Goal: Task Accomplishment & Management: Use online tool/utility

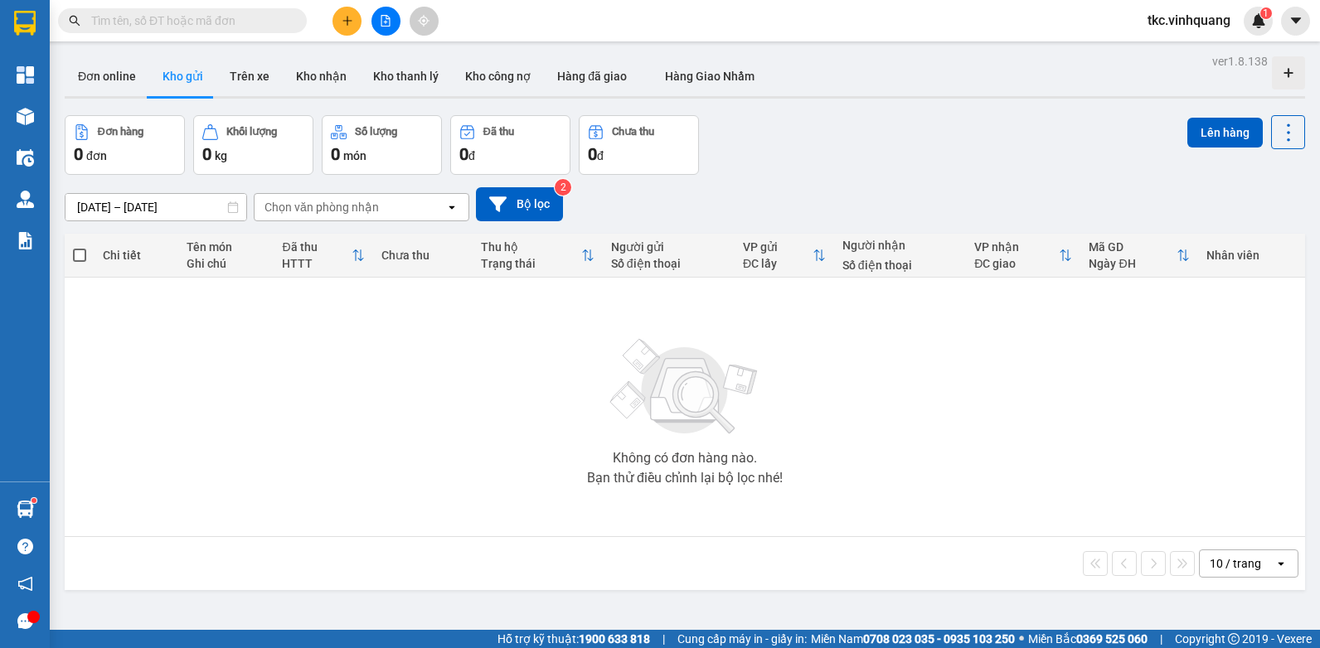
click at [164, 12] on input "text" at bounding box center [189, 21] width 196 height 18
click at [162, 29] on input "text" at bounding box center [189, 21] width 196 height 18
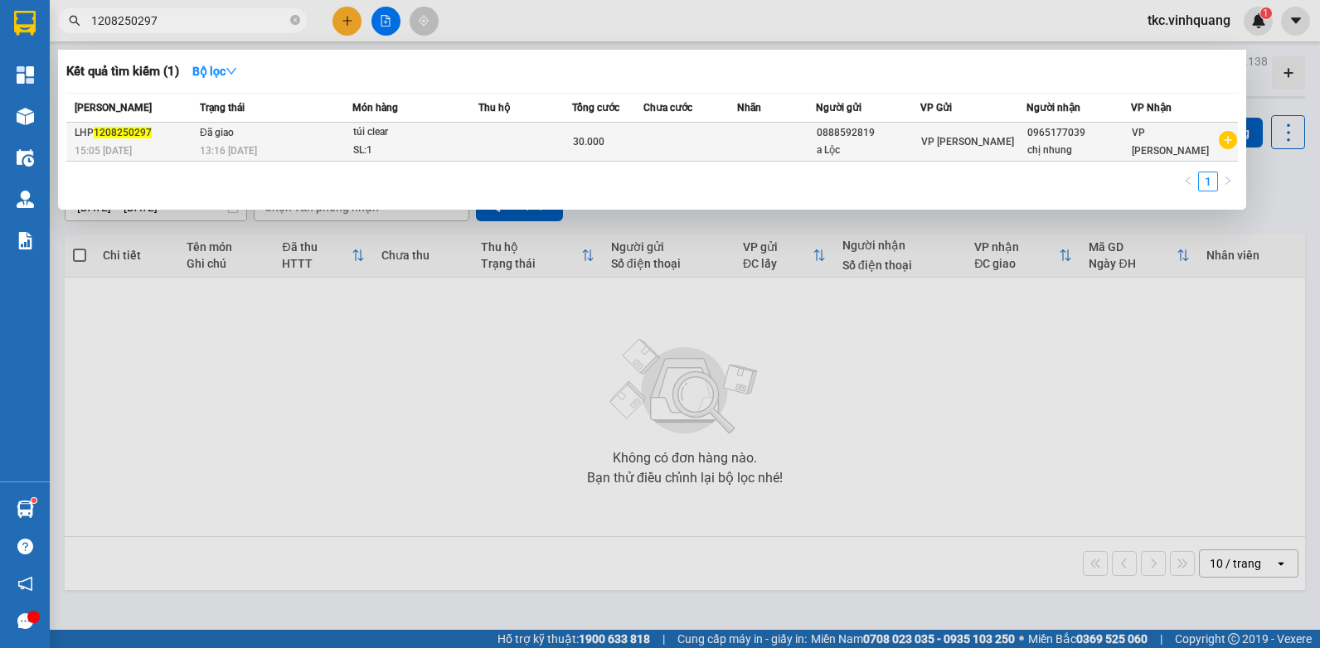
type input "1208250297"
click at [665, 158] on td at bounding box center [690, 142] width 95 height 39
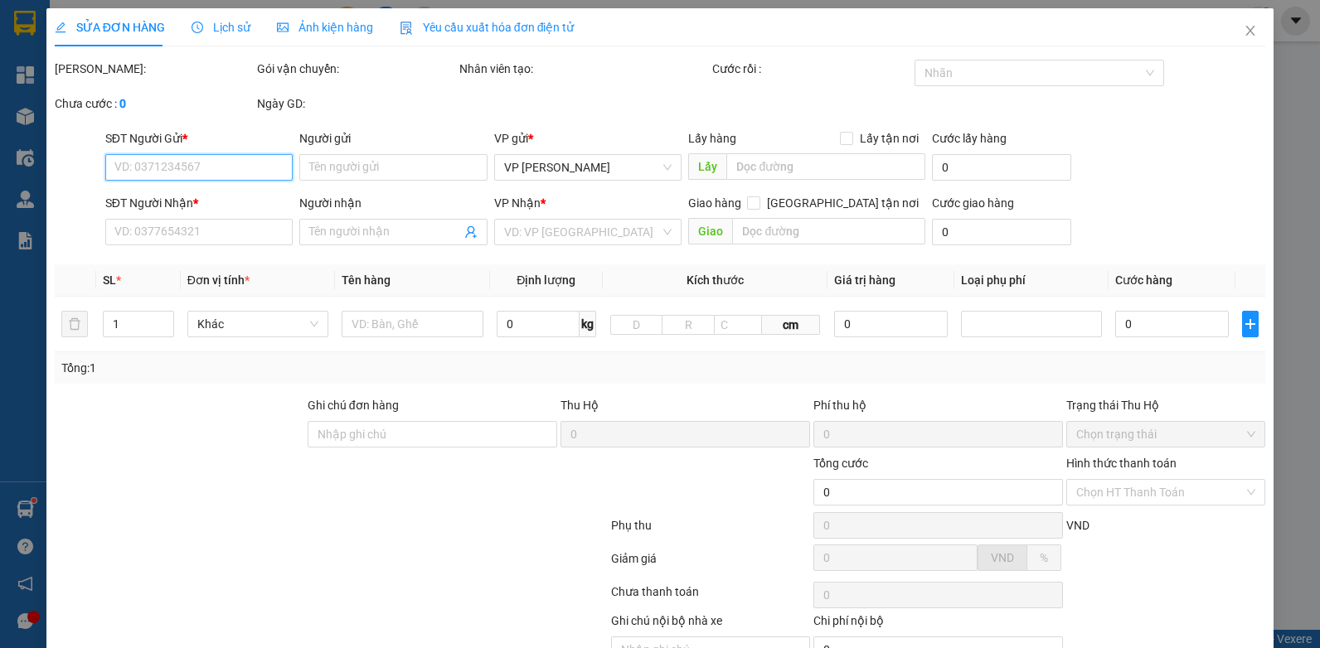
type input "0888592819"
type input "a Lộc"
type input "0965177039"
type input "chị nhung"
type input "30.000"
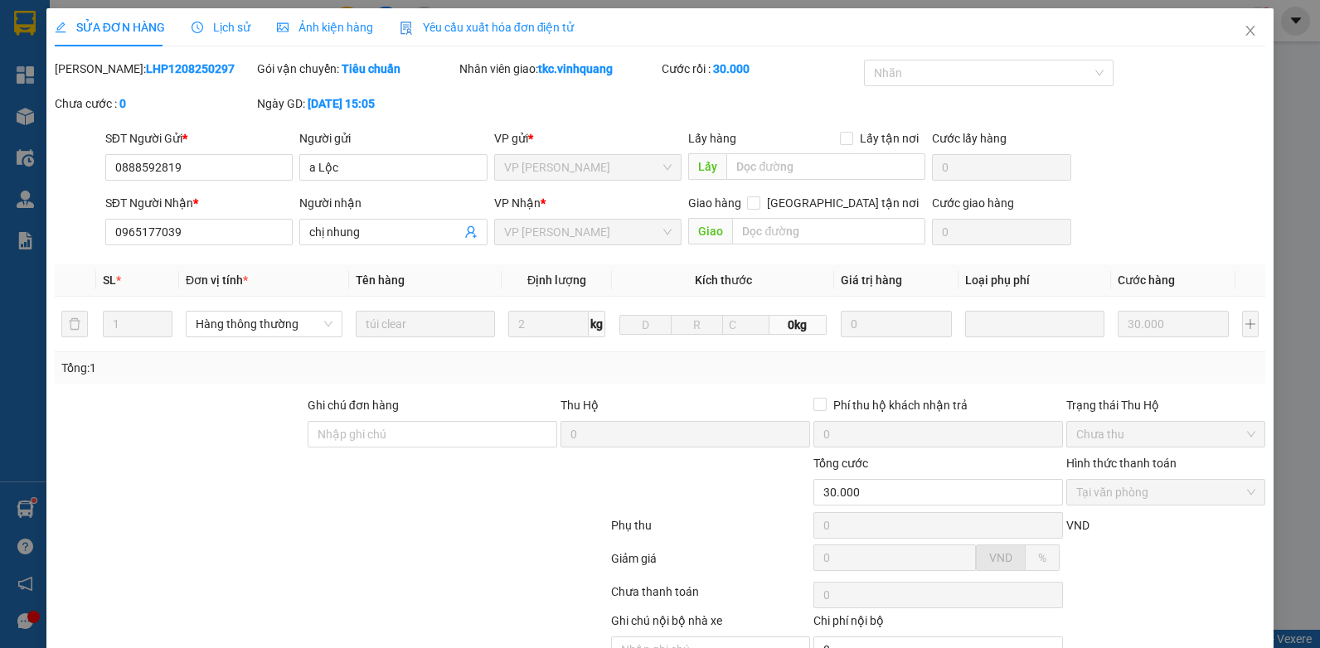
click at [222, 16] on div "Lịch sử" at bounding box center [221, 27] width 59 height 38
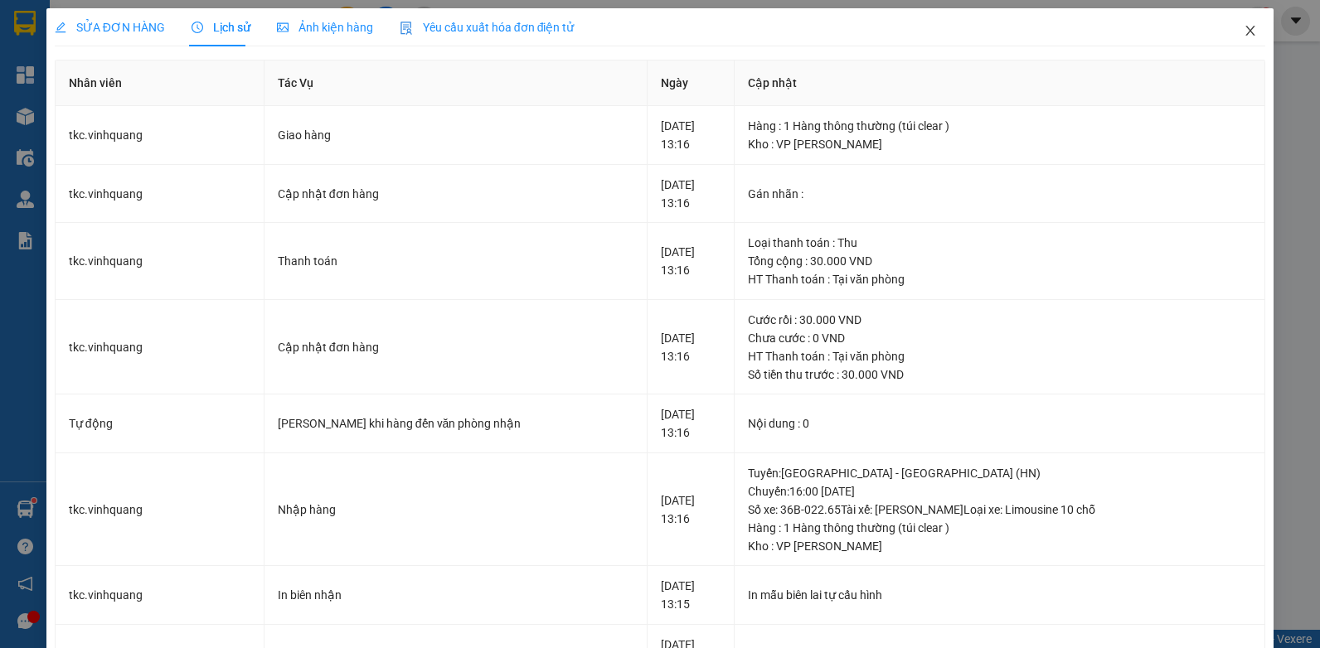
click at [1244, 31] on icon "close" at bounding box center [1250, 30] width 13 height 13
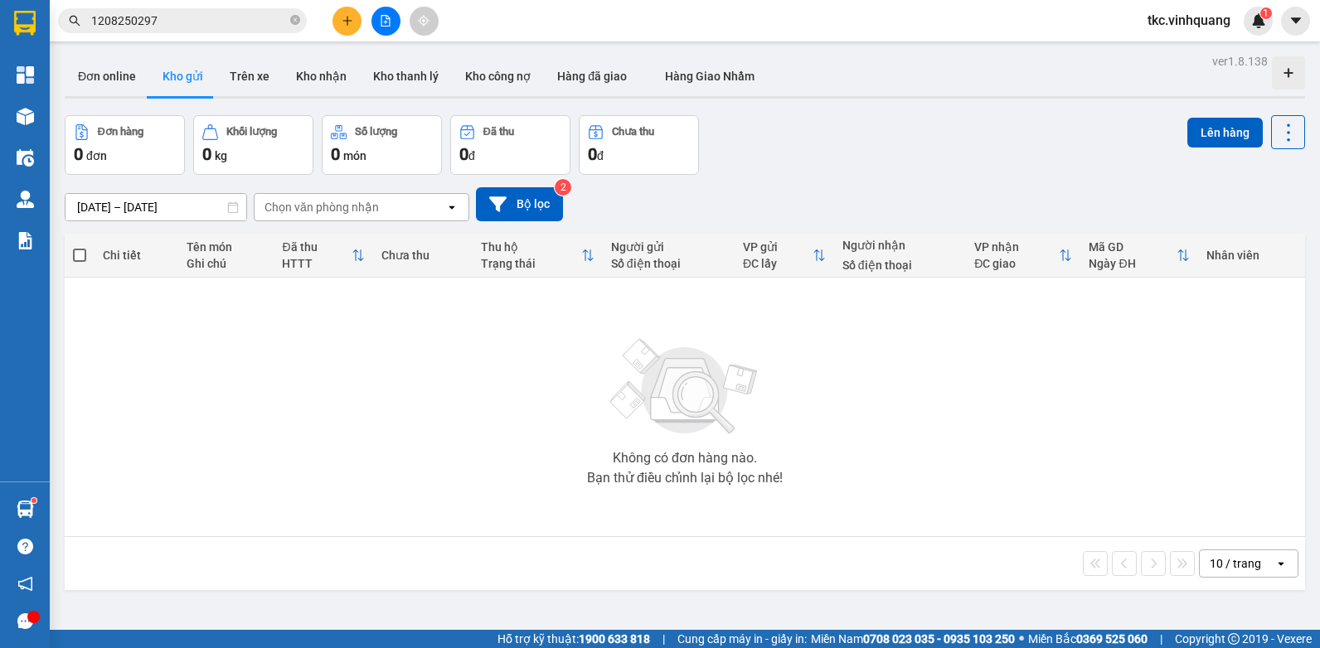
click at [216, 28] on input "1208250297" at bounding box center [189, 21] width 196 height 18
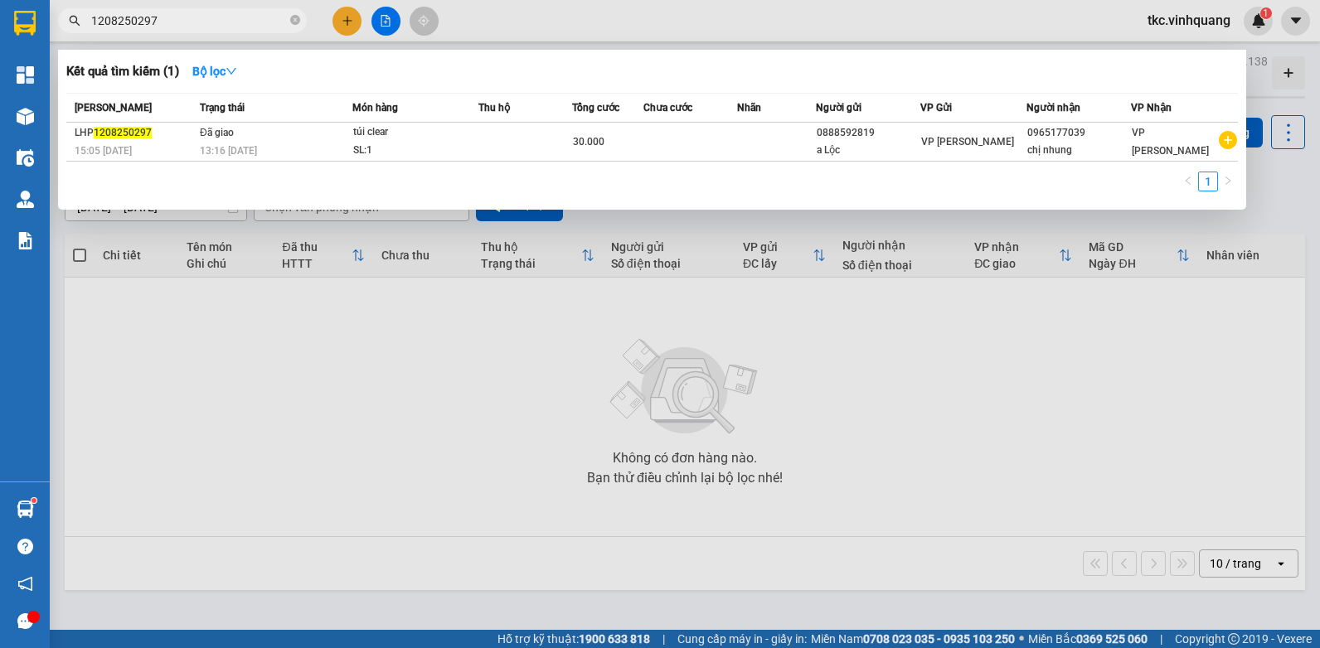
click at [214, 23] on input "1208250297" at bounding box center [189, 21] width 196 height 18
click at [214, 26] on input "1208250297" at bounding box center [189, 21] width 196 height 18
click at [215, 30] on span "1208250297" at bounding box center [182, 20] width 249 height 25
drag, startPoint x: 215, startPoint y: 30, endPoint x: 517, endPoint y: 16, distance: 303.0
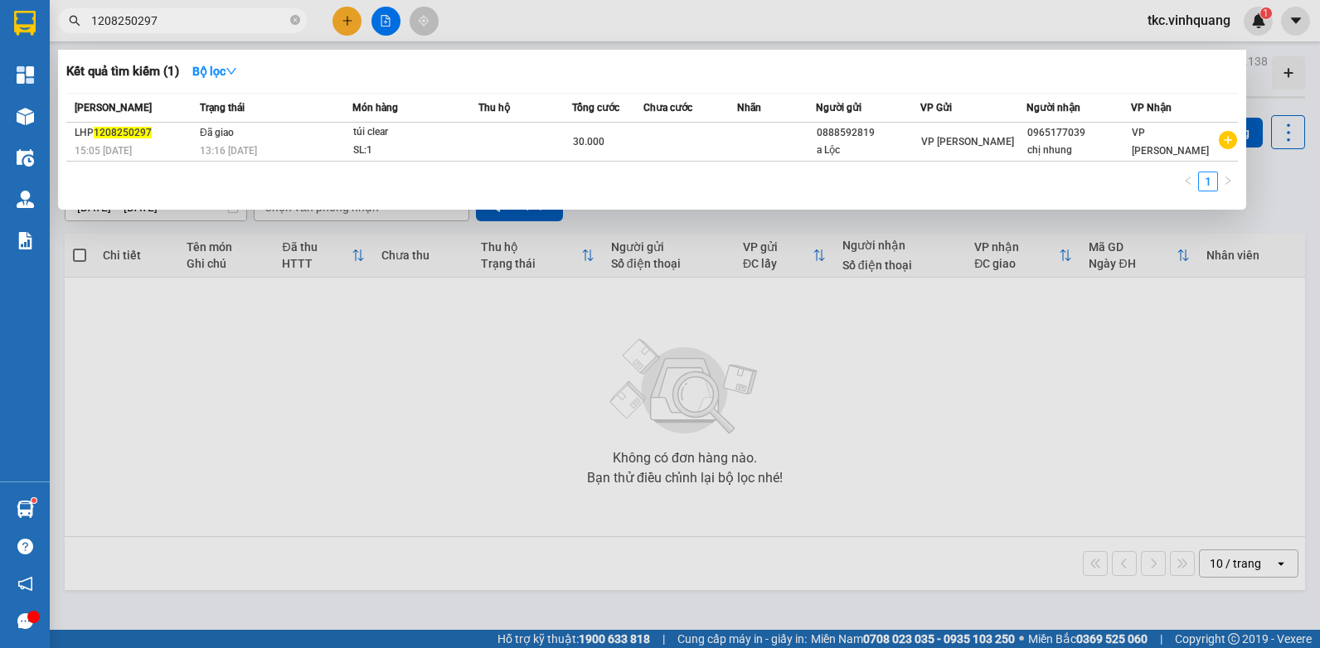
click at [615, 35] on div at bounding box center [660, 324] width 1320 height 648
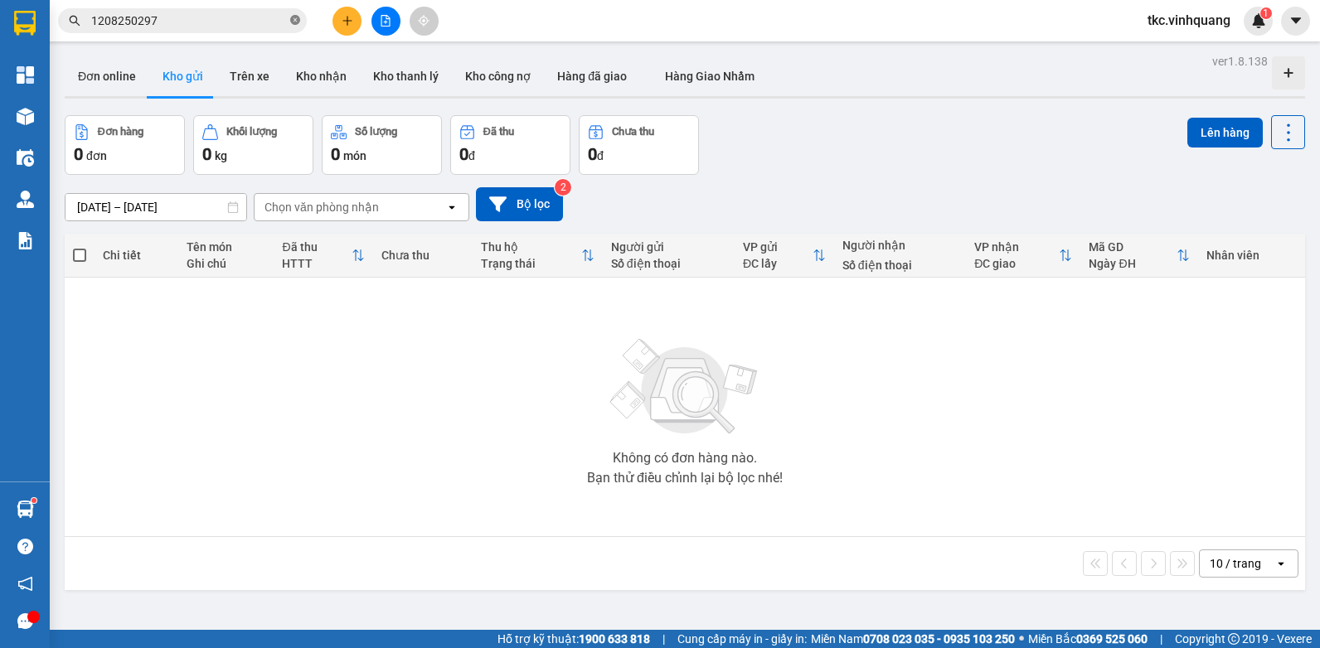
click at [297, 23] on icon "close-circle" at bounding box center [295, 20] width 10 height 10
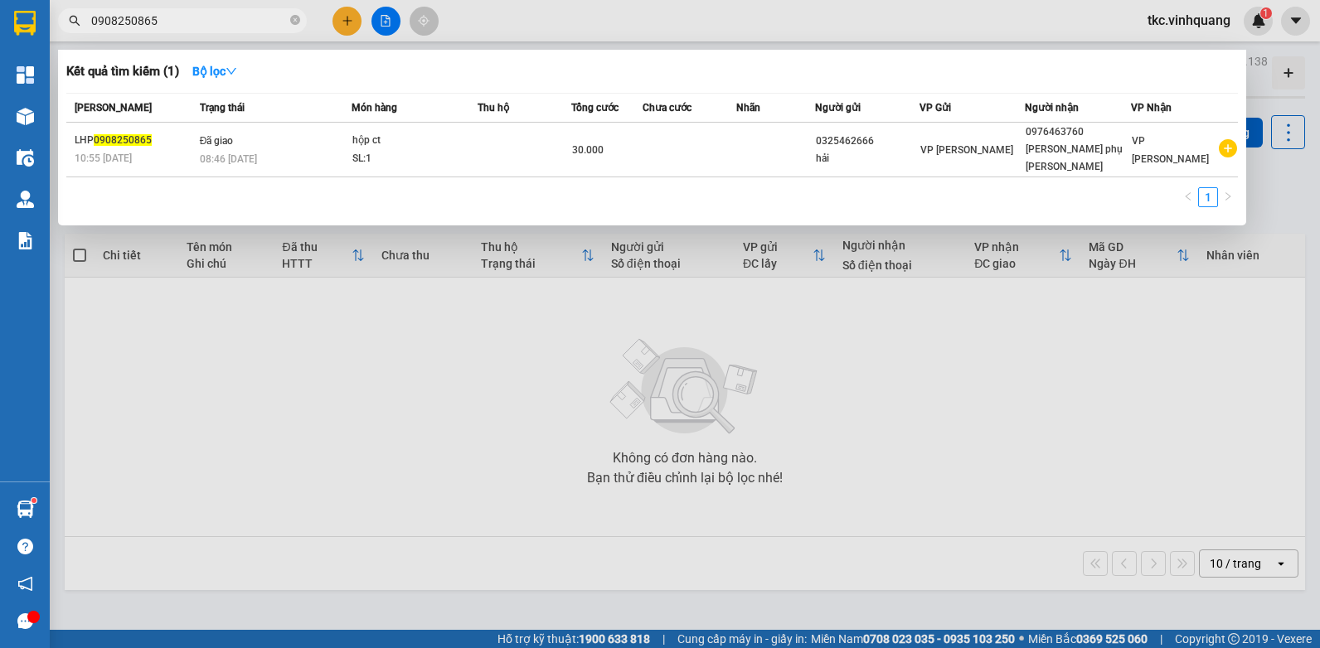
type input "0908250865"
click at [345, 20] on div at bounding box center [660, 324] width 1320 height 648
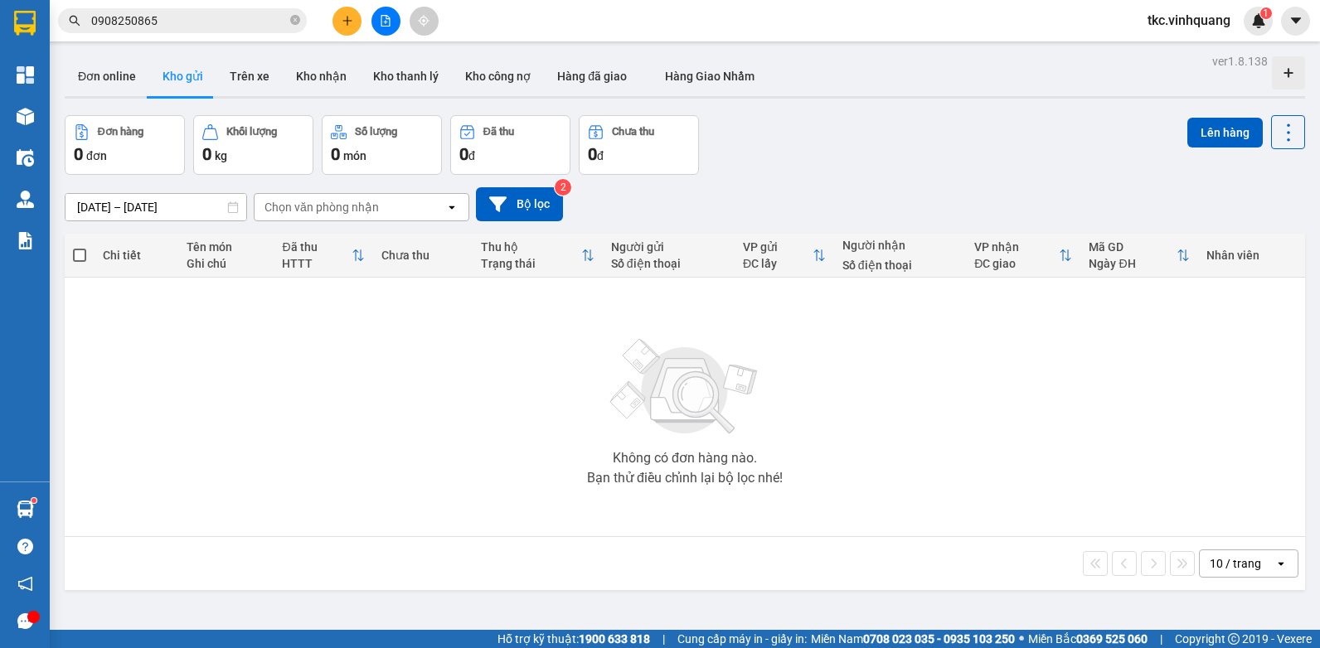
click at [345, 20] on icon "plus" at bounding box center [348, 21] width 12 height 12
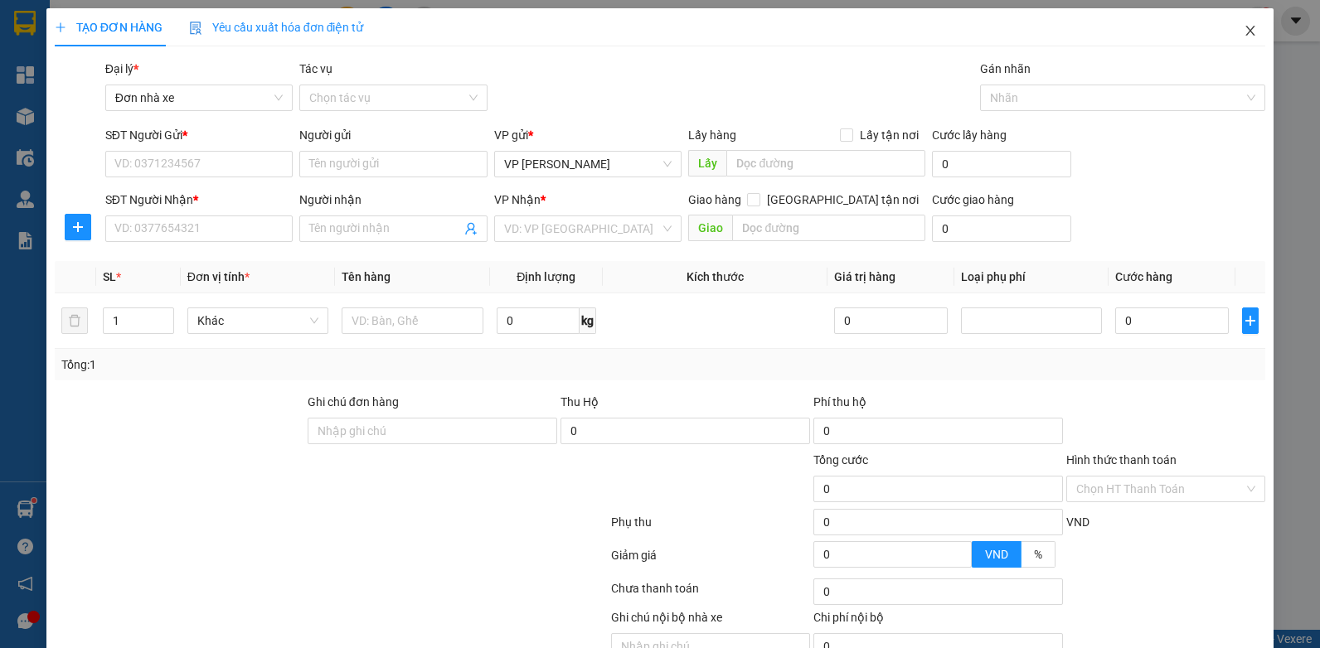
click at [1244, 29] on icon "close" at bounding box center [1250, 30] width 13 height 13
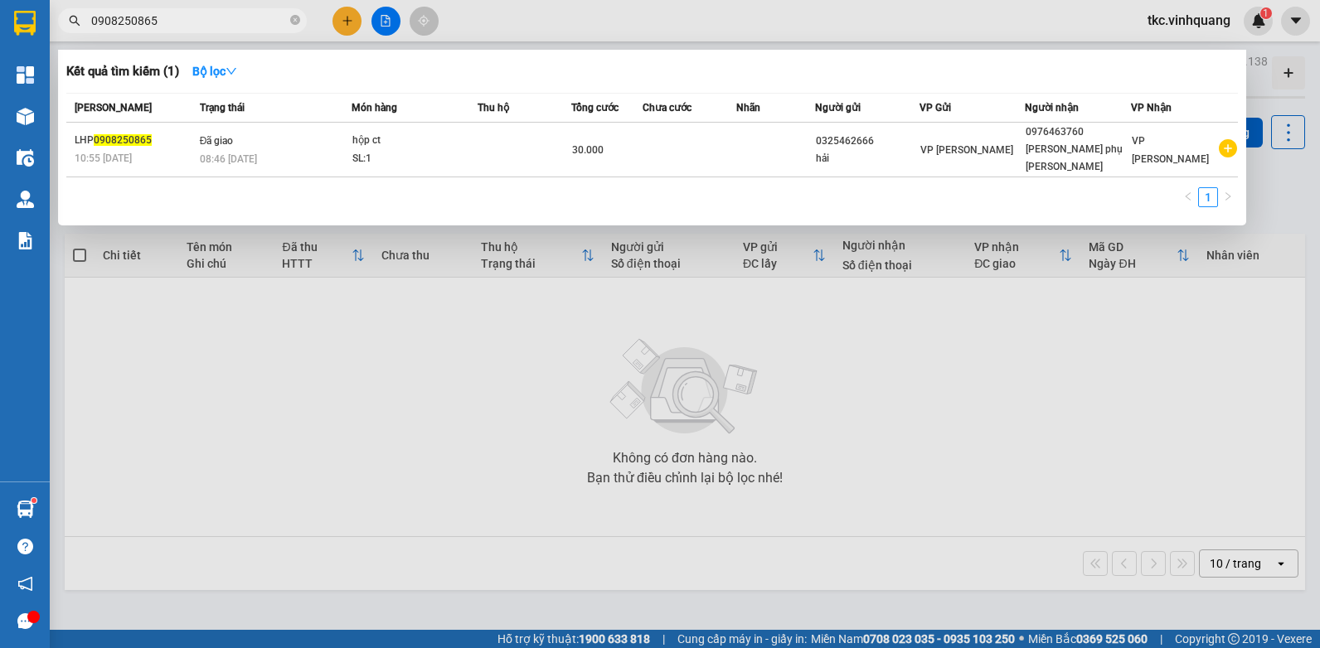
click at [204, 20] on input "0908250865" at bounding box center [189, 21] width 196 height 18
click at [435, 314] on div at bounding box center [660, 324] width 1320 height 648
